Goal: Information Seeking & Learning: Learn about a topic

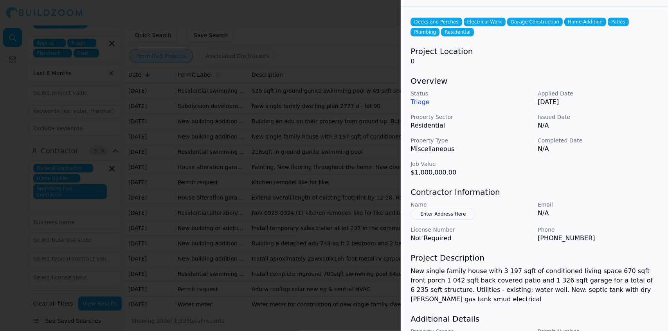
scroll to position [64, 0]
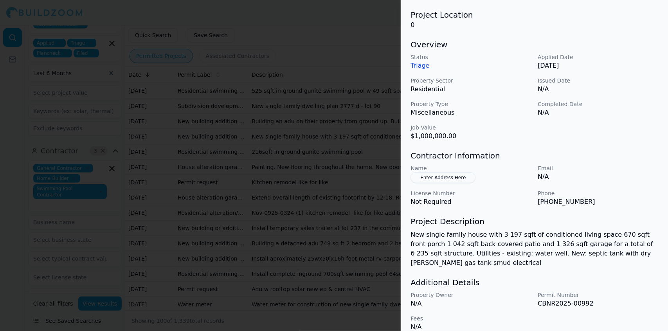
click at [350, 104] on div at bounding box center [334, 165] width 668 height 331
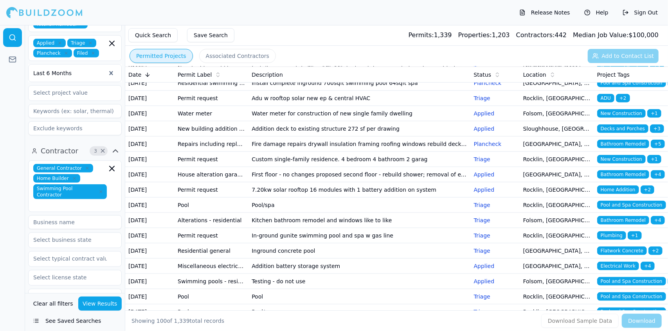
scroll to position [557, 0]
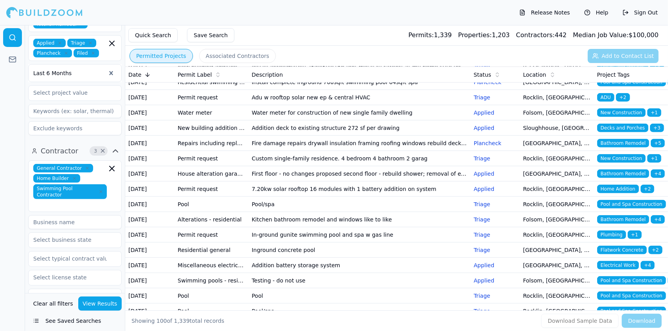
drag, startPoint x: 293, startPoint y: 126, endPoint x: 284, endPoint y: 126, distance: 8.6
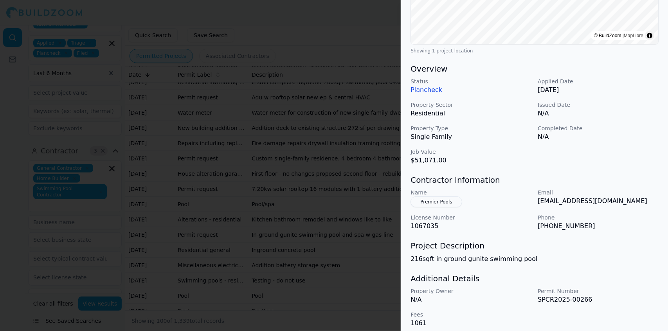
scroll to position [189, 0]
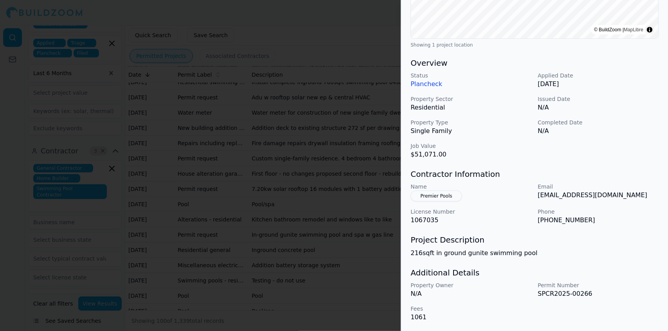
click at [260, 150] on div at bounding box center [334, 165] width 668 height 331
